Goal: Task Accomplishment & Management: Use online tool/utility

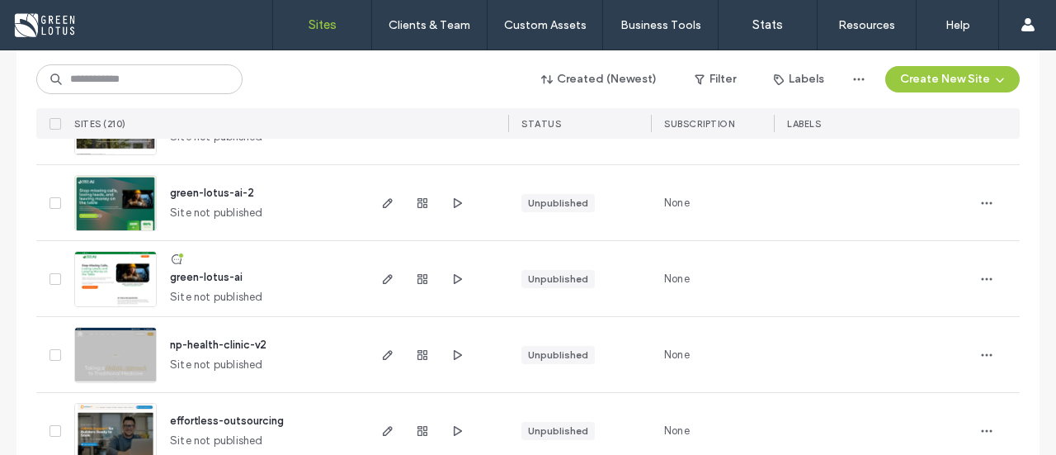
scroll to position [113, 0]
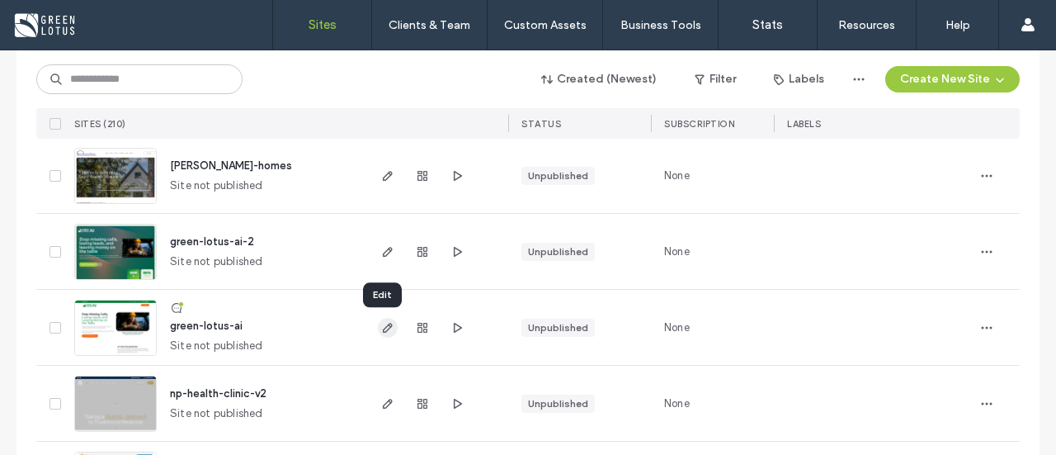
click at [381, 321] on icon "button" at bounding box center [387, 327] width 13 height 13
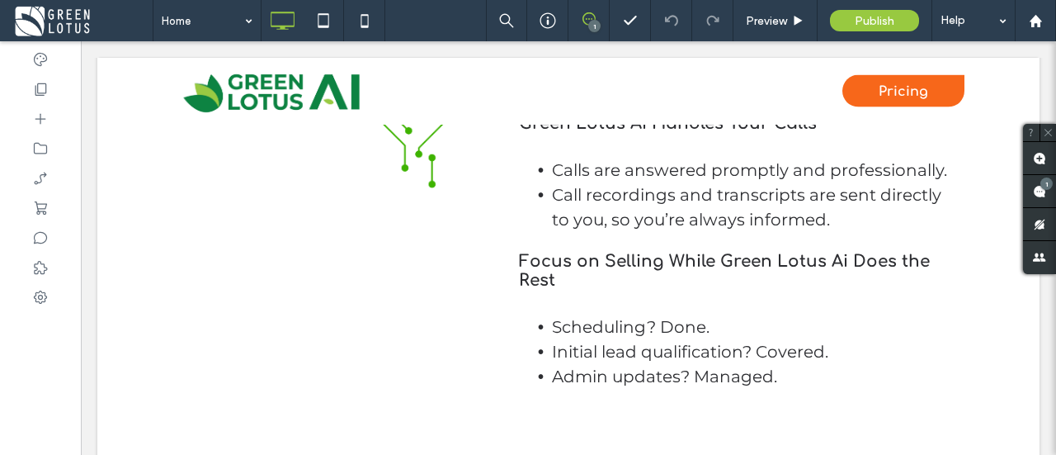
scroll to position [5148, 0]
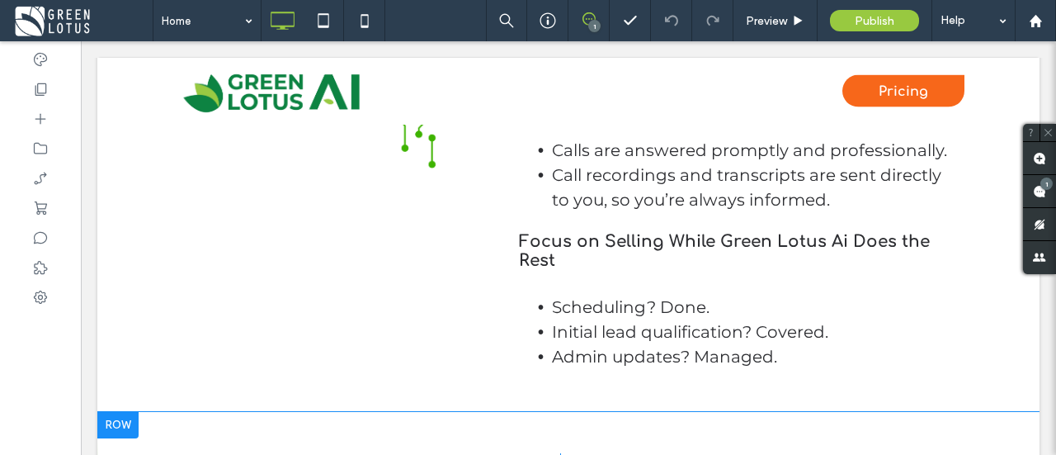
drag, startPoint x: 1030, startPoint y: 407, endPoint x: 994, endPoint y: 409, distance: 36.4
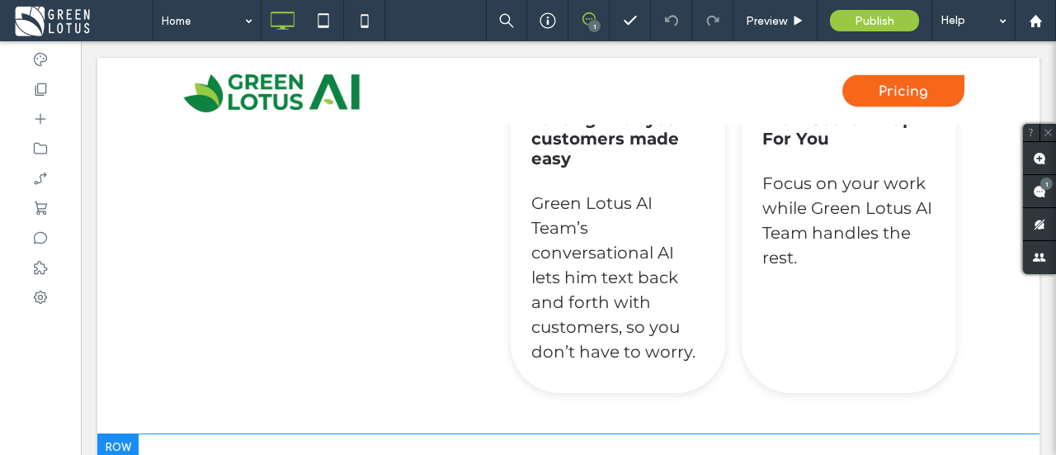
scroll to position [6730, 0]
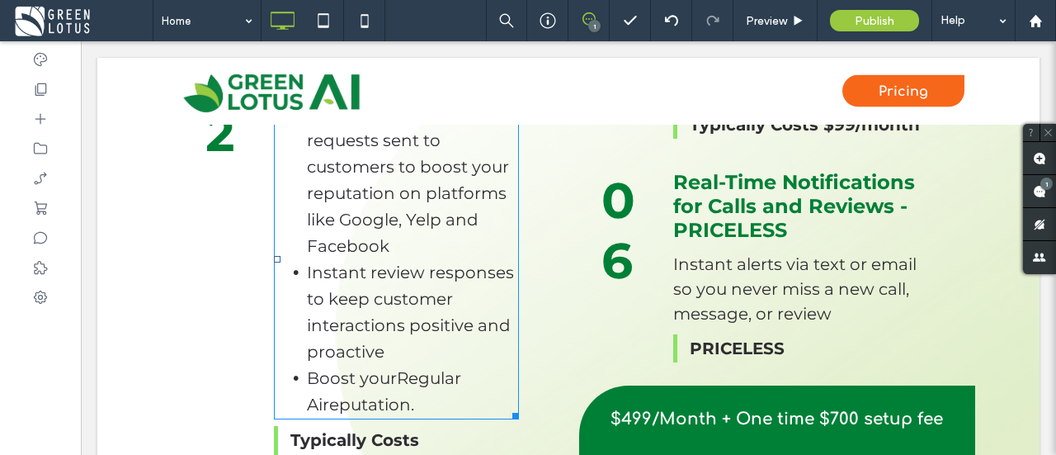
scroll to position [8347, 0]
